Goal: Navigation & Orientation: Find specific page/section

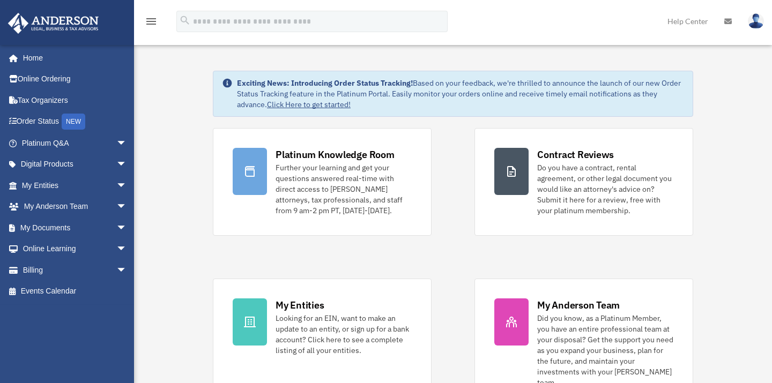
scroll to position [65, 0]
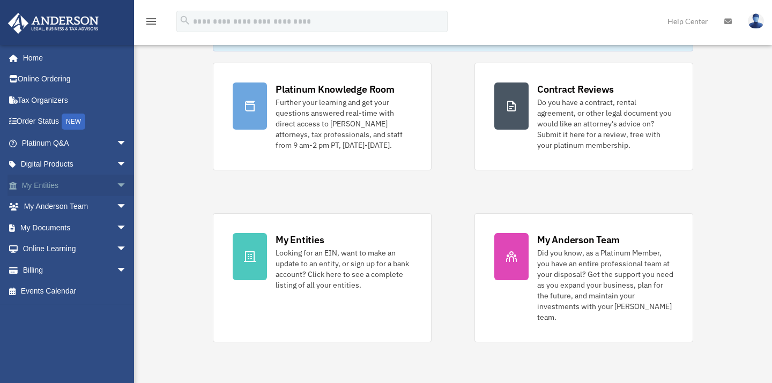
click at [60, 177] on link "My Entities arrow_drop_down" at bounding box center [76, 185] width 136 height 21
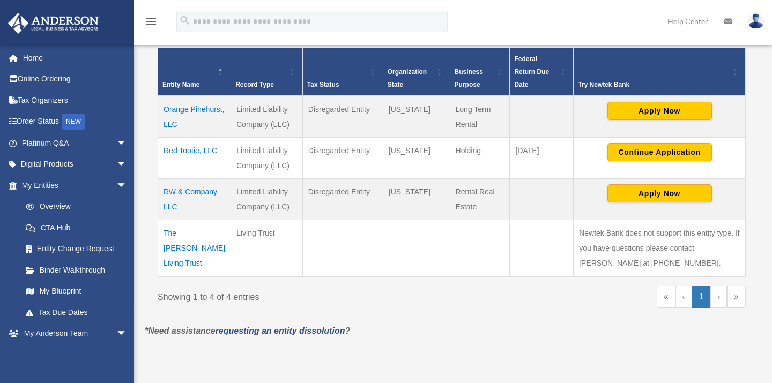
scroll to position [221, 0]
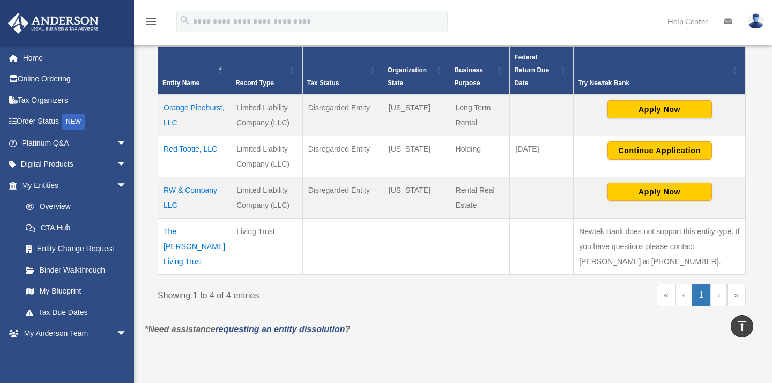
click at [196, 228] on td "The [PERSON_NAME] Living Trust" at bounding box center [194, 246] width 73 height 57
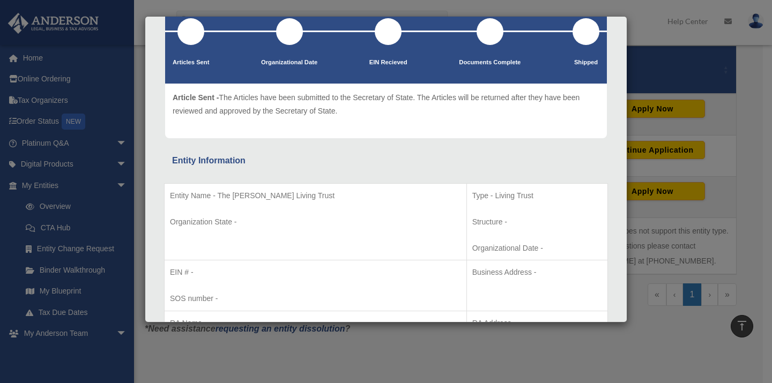
scroll to position [68, 0]
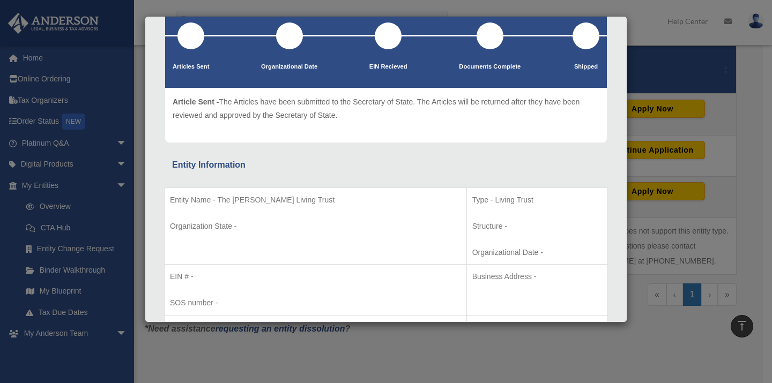
click at [71, 289] on div "Details × Articles Sent Organizational Date" at bounding box center [386, 191] width 772 height 383
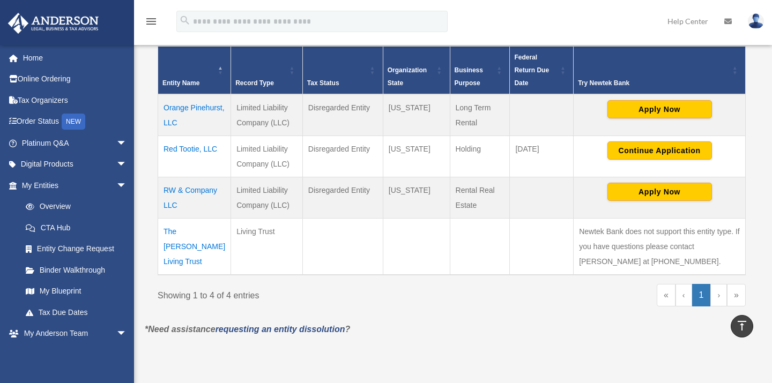
click at [71, 289] on link "My Blueprint" at bounding box center [76, 291] width 123 height 21
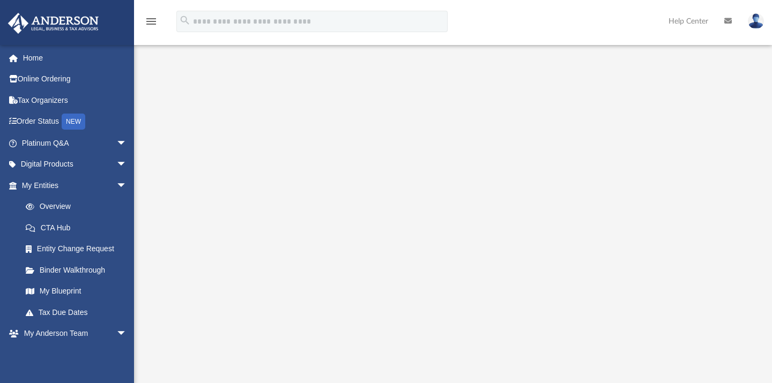
click at [199, 44] on nav "menu search Site Menu add rjwhite01@outlook.com My Profile Reset Password Logou…" at bounding box center [386, 22] width 772 height 45
click at [116, 180] on span "arrow_drop_down" at bounding box center [126, 186] width 21 height 22
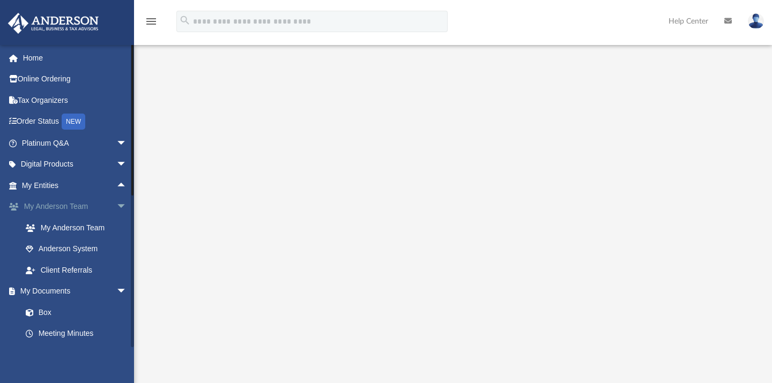
click at [116, 203] on span "arrow_drop_down" at bounding box center [126, 207] width 21 height 22
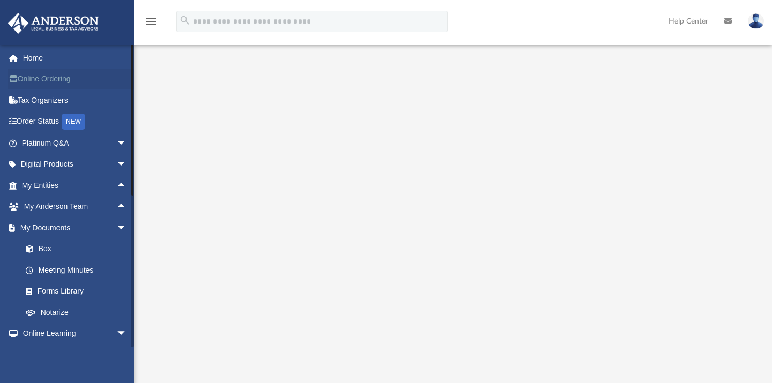
click at [44, 77] on link "Online Ordering" at bounding box center [76, 79] width 136 height 21
